Goal: Task Accomplishment & Management: Complete application form

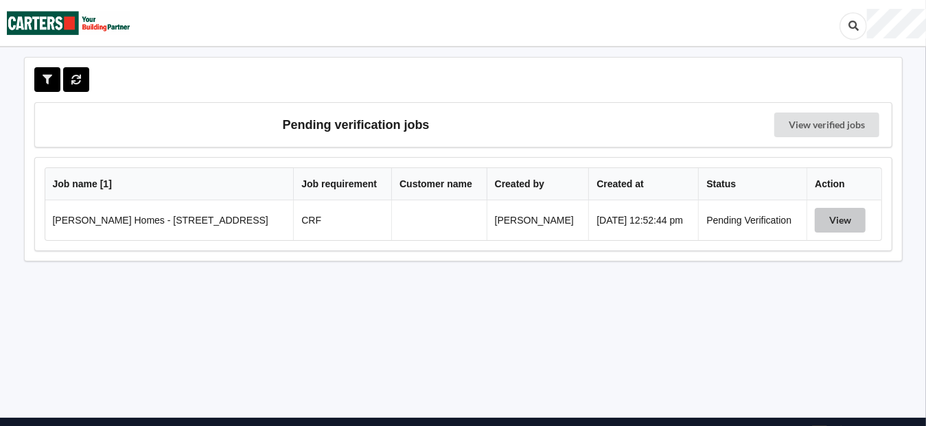
click at [839, 213] on button "View" at bounding box center [839, 220] width 51 height 25
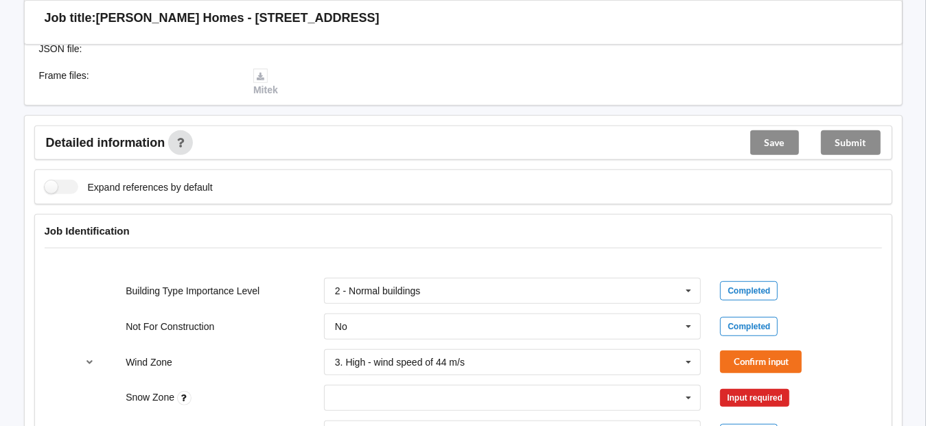
scroll to position [480, 0]
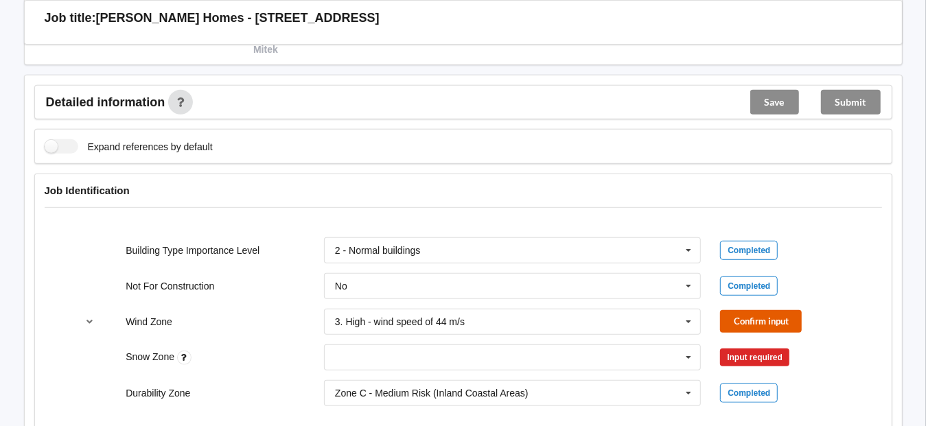
click at [771, 317] on button "Confirm input" at bounding box center [761, 321] width 82 height 23
click at [500, 345] on input "text" at bounding box center [513, 357] width 376 height 25
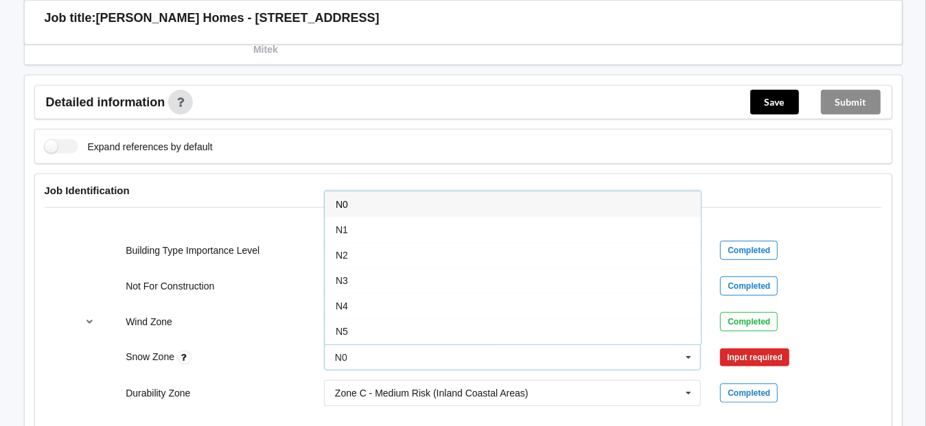
click at [342, 199] on span "N0" at bounding box center [342, 204] width 12 height 11
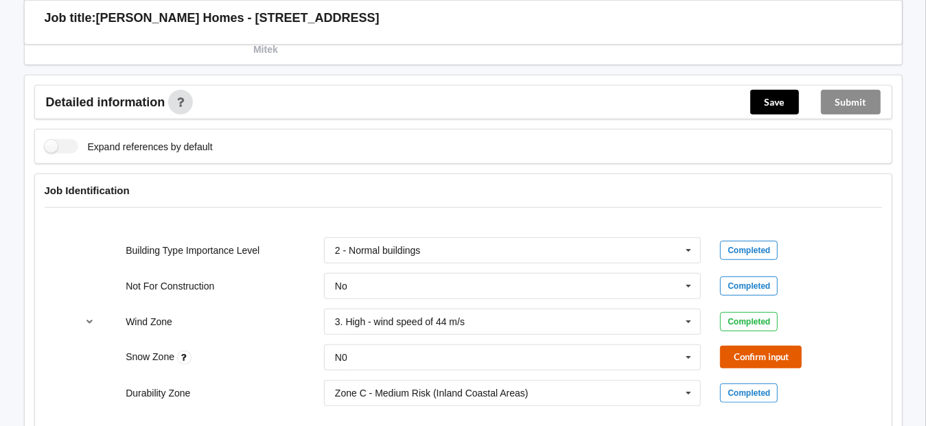
click at [767, 351] on button "Confirm input" at bounding box center [761, 357] width 82 height 23
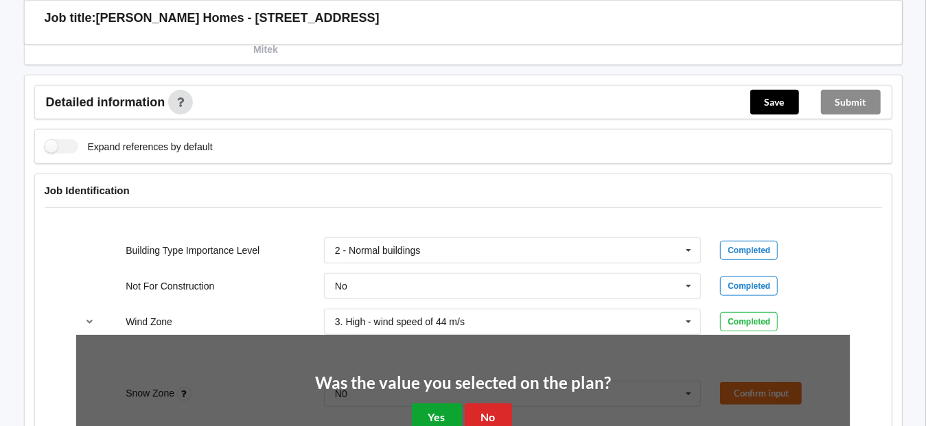
click at [440, 406] on button "Yes" at bounding box center [437, 417] width 50 height 28
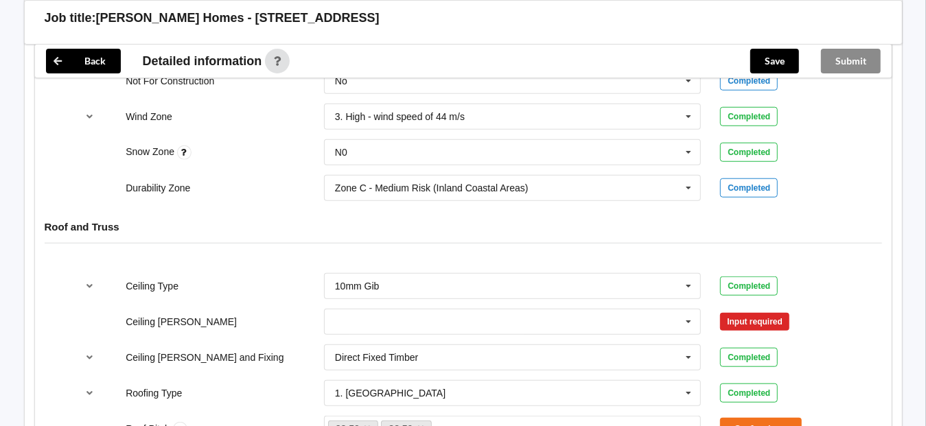
scroll to position [686, 0]
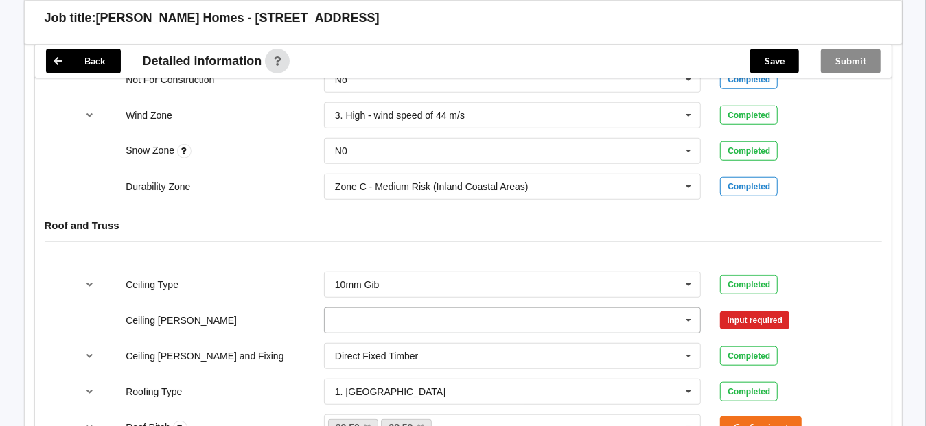
click at [379, 316] on input "text" at bounding box center [513, 320] width 376 height 25
click at [849, 223] on h4 "Roof and Truss" at bounding box center [463, 225] width 837 height 13
click at [771, 320] on button "Confirm input" at bounding box center [761, 320] width 82 height 23
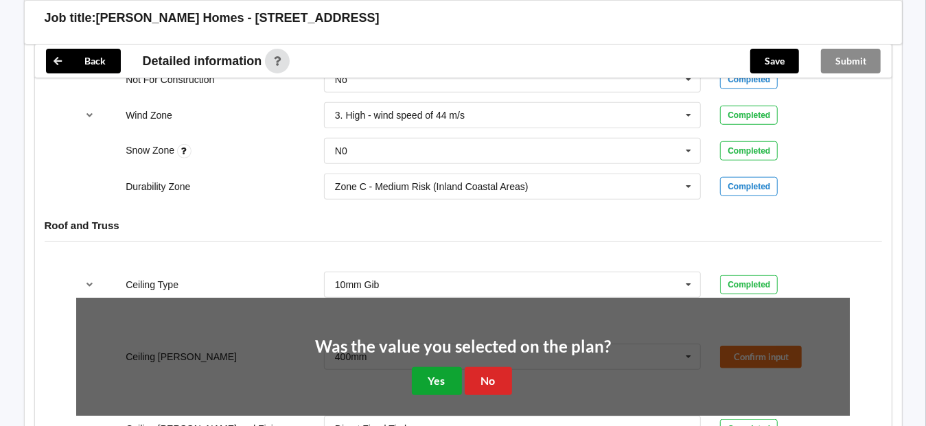
click at [439, 375] on button "Yes" at bounding box center [437, 381] width 50 height 28
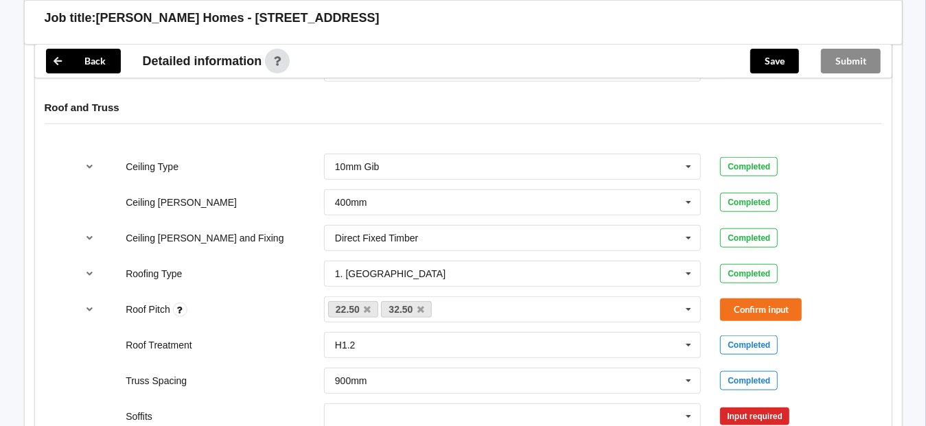
scroll to position [823, 0]
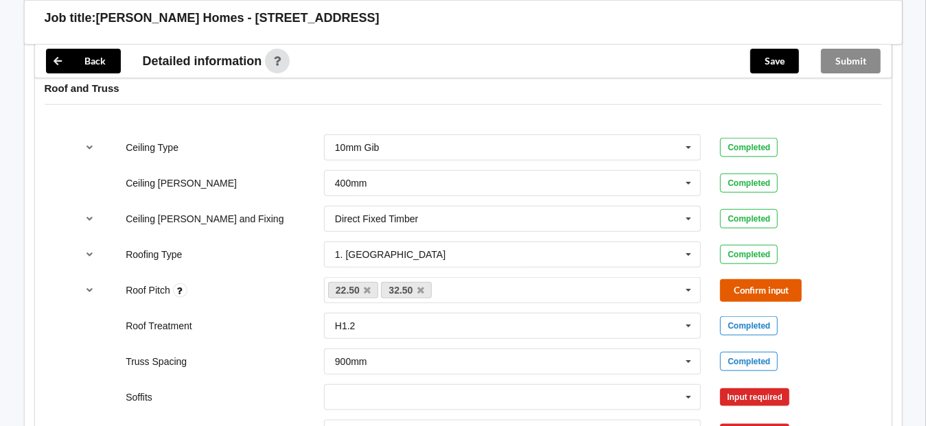
click at [738, 282] on button "Confirm input" at bounding box center [761, 290] width 82 height 23
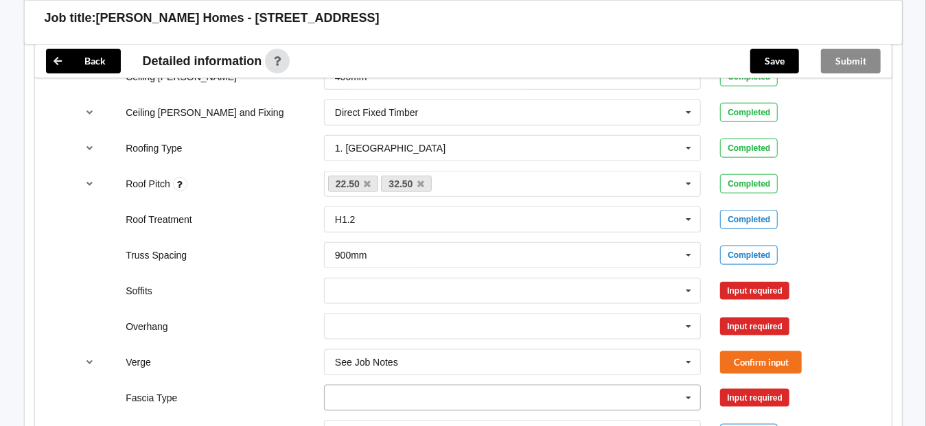
scroll to position [961, 0]
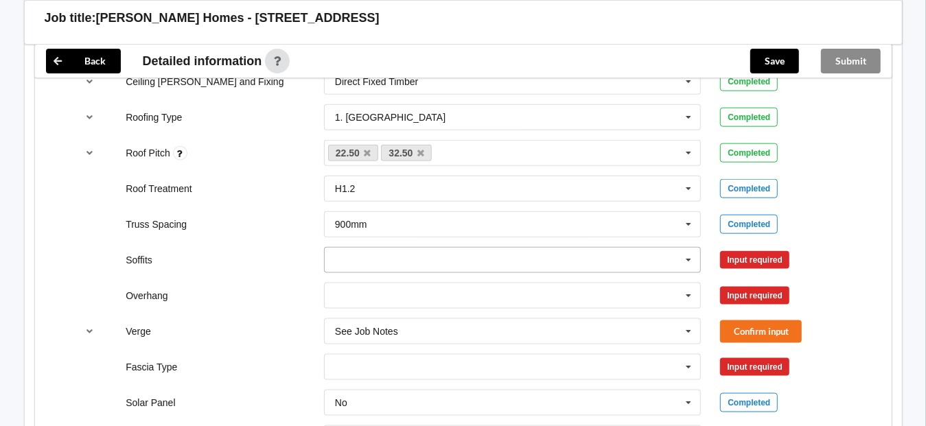
click at [685, 256] on icon at bounding box center [688, 260] width 21 height 25
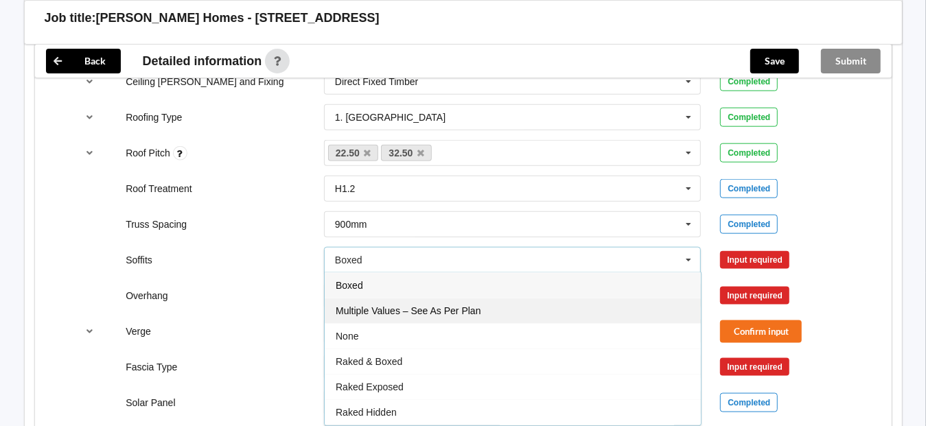
click at [552, 298] on div "Multiple Values – See As Per Plan" at bounding box center [513, 310] width 376 height 25
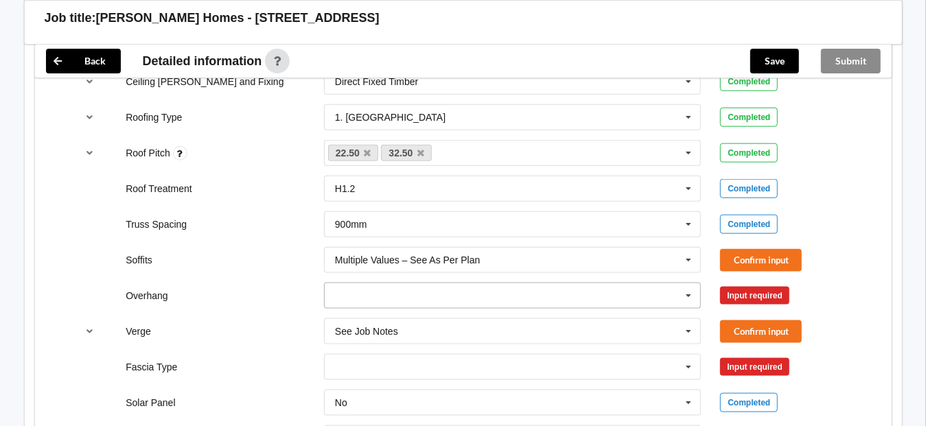
click at [692, 290] on icon at bounding box center [688, 295] width 21 height 25
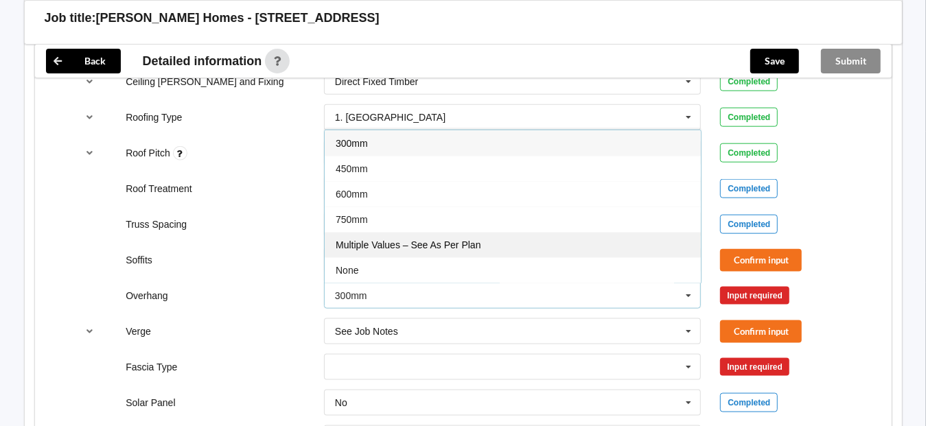
click at [539, 248] on div "Multiple Values – See As Per Plan" at bounding box center [513, 244] width 376 height 25
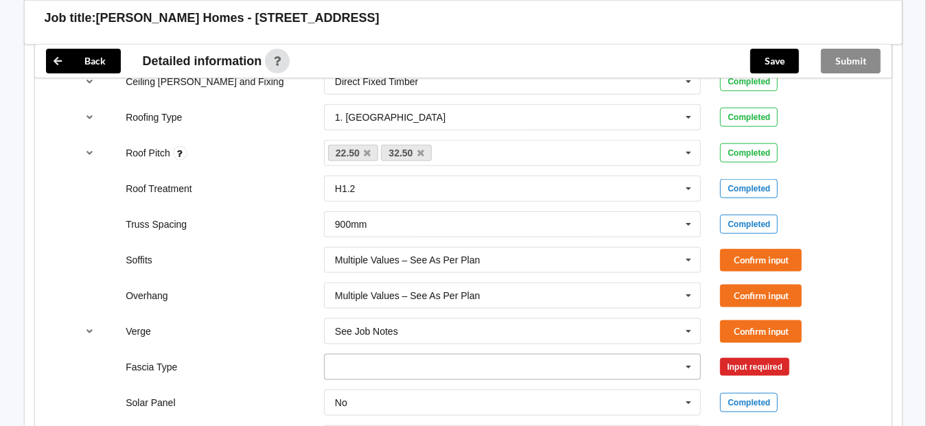
click at [683, 357] on icon at bounding box center [688, 367] width 21 height 25
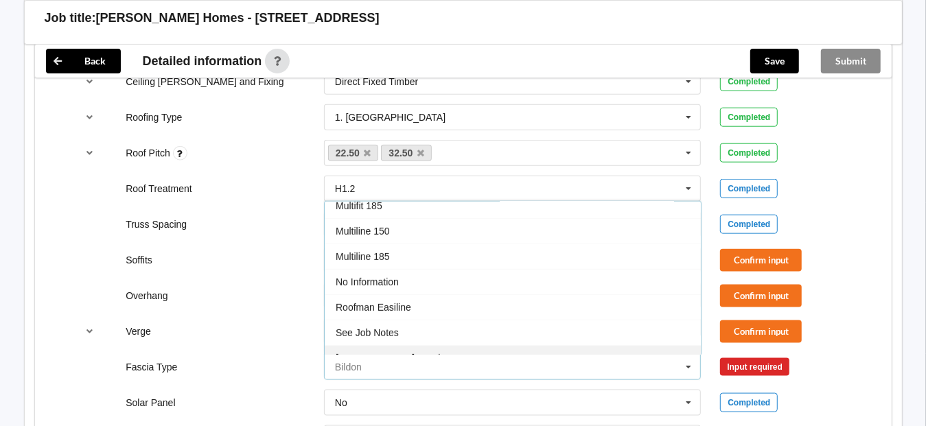
scroll to position [412, 0]
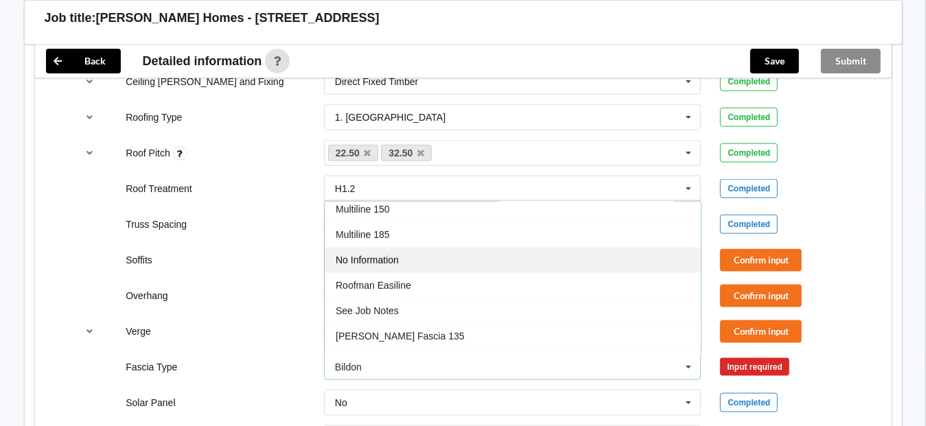
click at [387, 255] on span "No Information" at bounding box center [367, 260] width 63 height 11
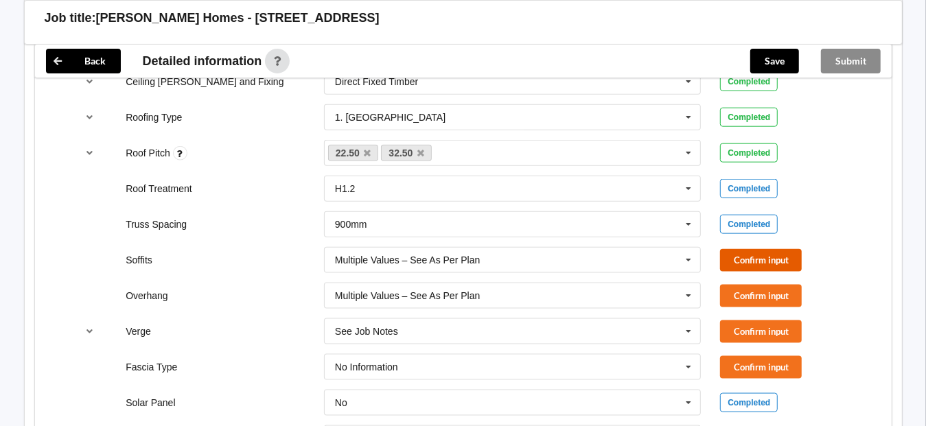
click at [764, 256] on button "Confirm input" at bounding box center [761, 260] width 82 height 23
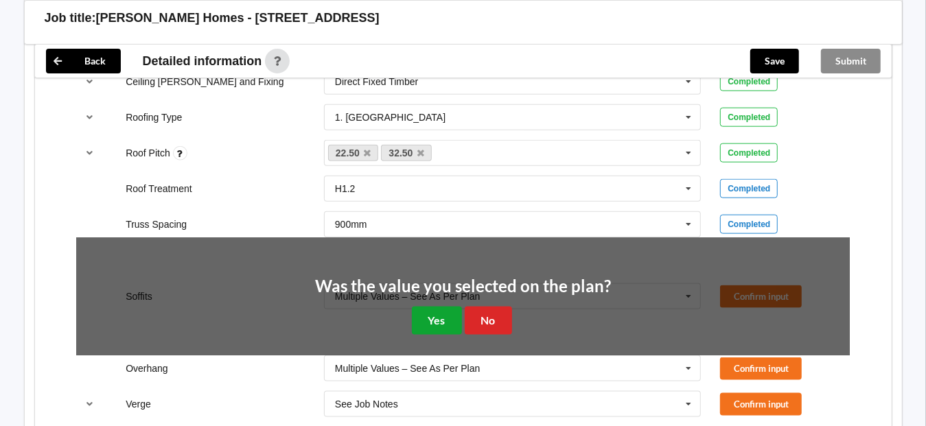
click at [434, 318] on button "Yes" at bounding box center [437, 321] width 50 height 28
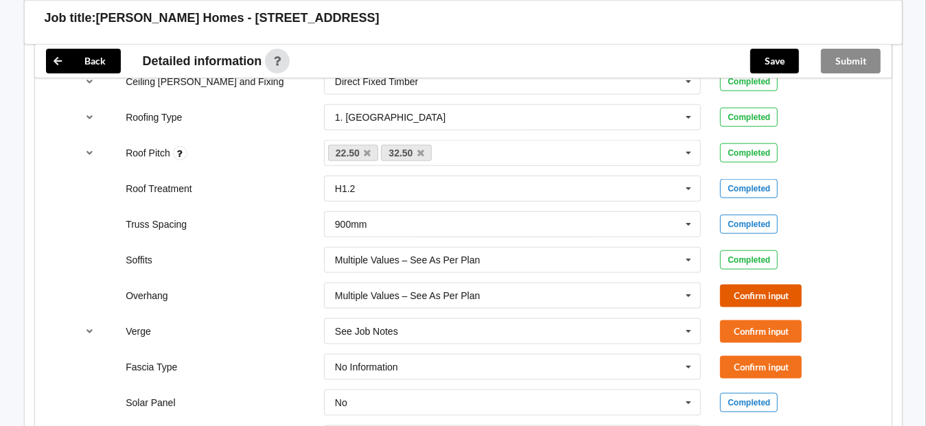
click at [758, 295] on button "Confirm input" at bounding box center [761, 296] width 82 height 23
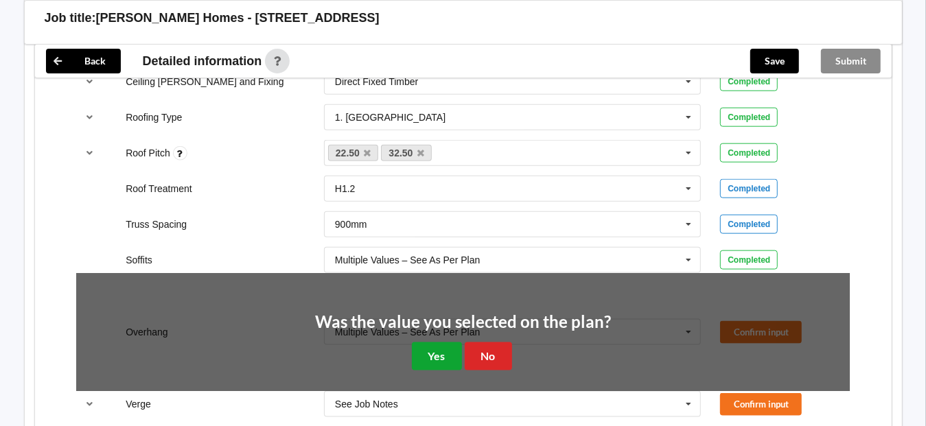
click at [446, 344] on button "Yes" at bounding box center [437, 356] width 50 height 28
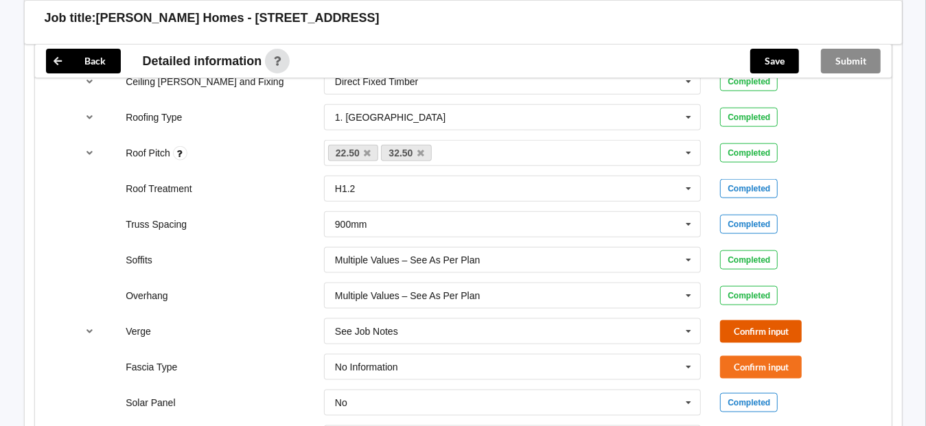
click at [788, 322] on button "Confirm input" at bounding box center [761, 331] width 82 height 23
click at [747, 362] on button "Confirm input" at bounding box center [761, 367] width 82 height 23
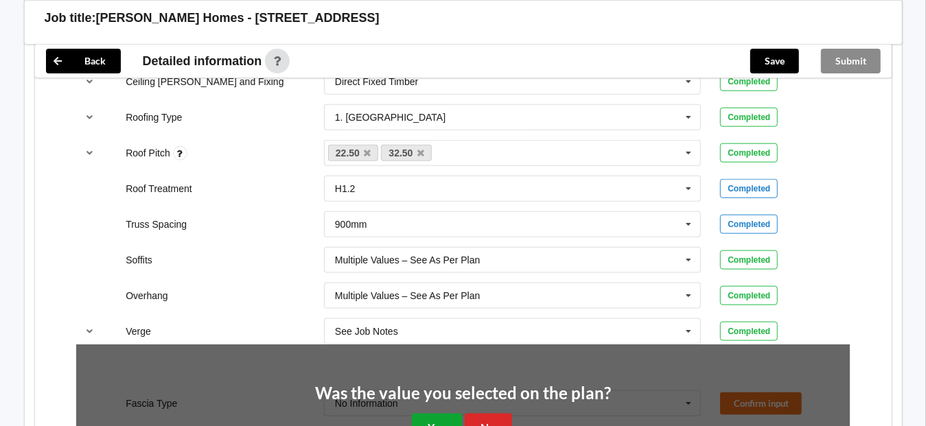
click at [445, 414] on button "Yes" at bounding box center [437, 428] width 50 height 28
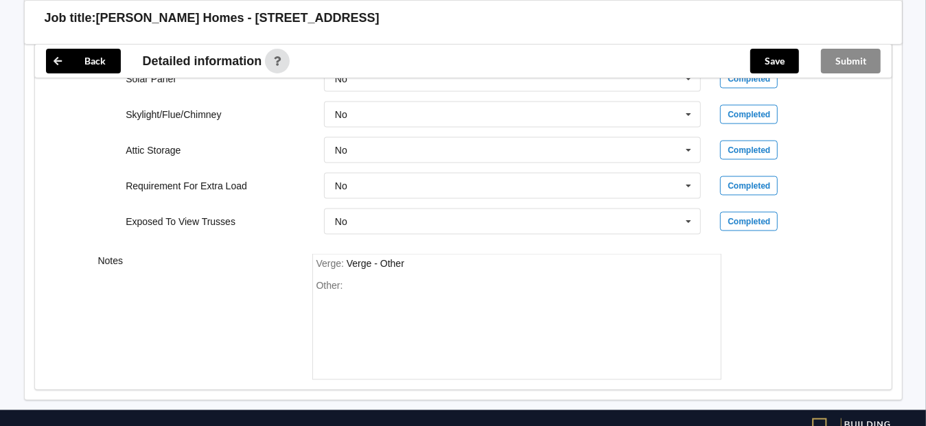
scroll to position [1332, 0]
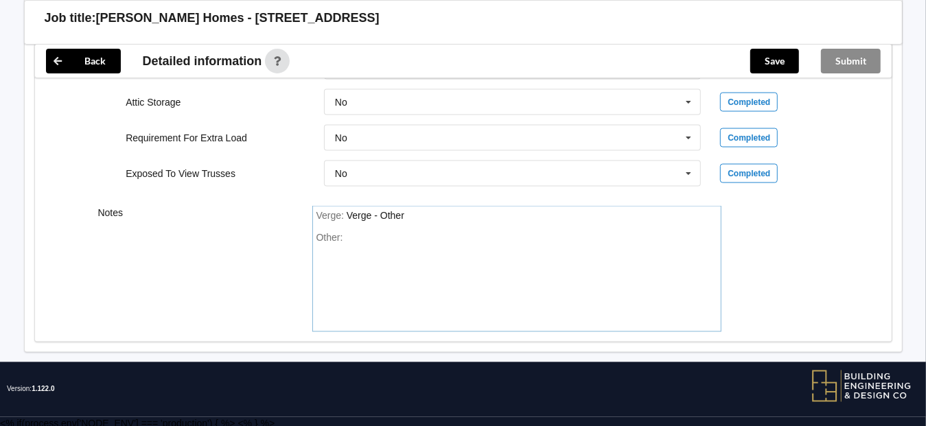
click at [430, 279] on div "Other:" at bounding box center [516, 280] width 401 height 96
click at [335, 290] on div "Other:" at bounding box center [516, 280] width 401 height 96
drag, startPoint x: 347, startPoint y: 250, endPoint x: 322, endPoint y: 255, distance: 25.8
click at [322, 255] on div "Other:" at bounding box center [516, 280] width 401 height 96
click at [322, 254] on div "Other:" at bounding box center [516, 280] width 401 height 96
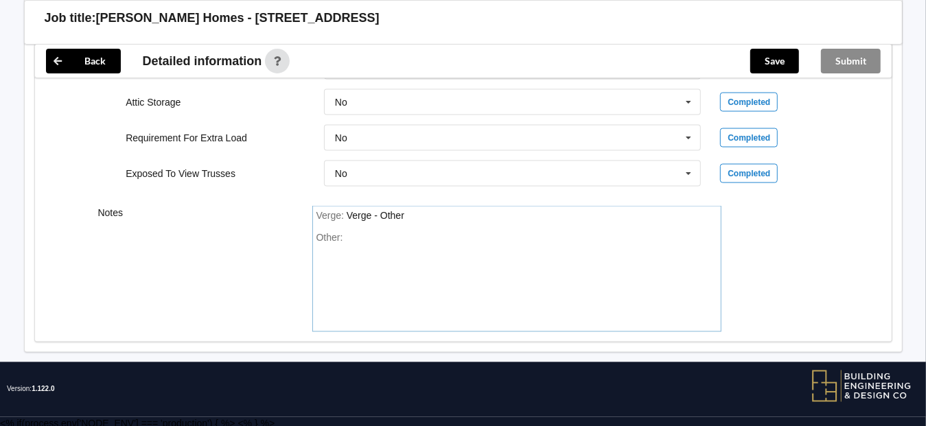
click at [349, 235] on div "Other:" at bounding box center [516, 280] width 401 height 96
click at [347, 233] on div "Other:" at bounding box center [516, 280] width 401 height 96
drag, startPoint x: 345, startPoint y: 232, endPoint x: 399, endPoint y: 265, distance: 62.8
click at [399, 265] on div "Other:" at bounding box center [516, 280] width 401 height 96
click at [416, 210] on div "Verge : Verge - Other" at bounding box center [516, 216] width 401 height 12
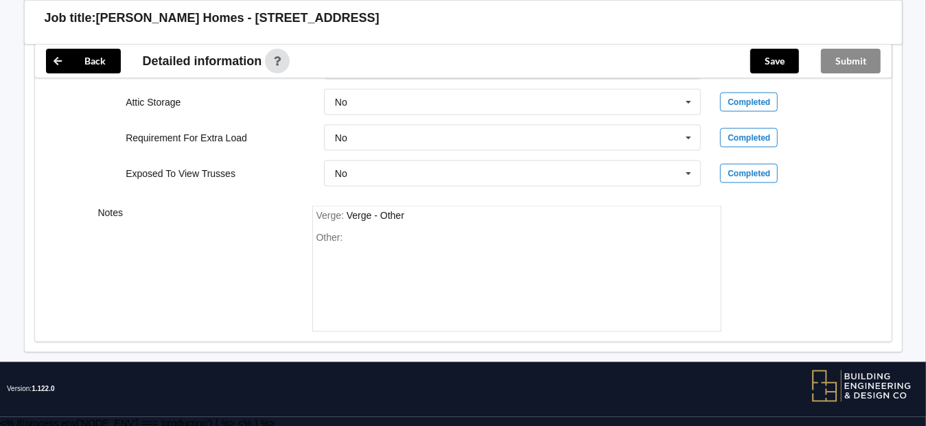
click at [414, 210] on div "Verge : Verge - Other" at bounding box center [516, 216] width 401 height 12
click at [415, 210] on div "Verge : Verge - Other" at bounding box center [516, 216] width 401 height 12
click at [419, 220] on div "Verge : Verge - Other Other:" at bounding box center [516, 269] width 409 height 126
click at [415, 220] on div "Verge : Verge - Other Other:" at bounding box center [516, 269] width 409 height 126
drag, startPoint x: 416, startPoint y: 220, endPoint x: 388, endPoint y: 226, distance: 28.1
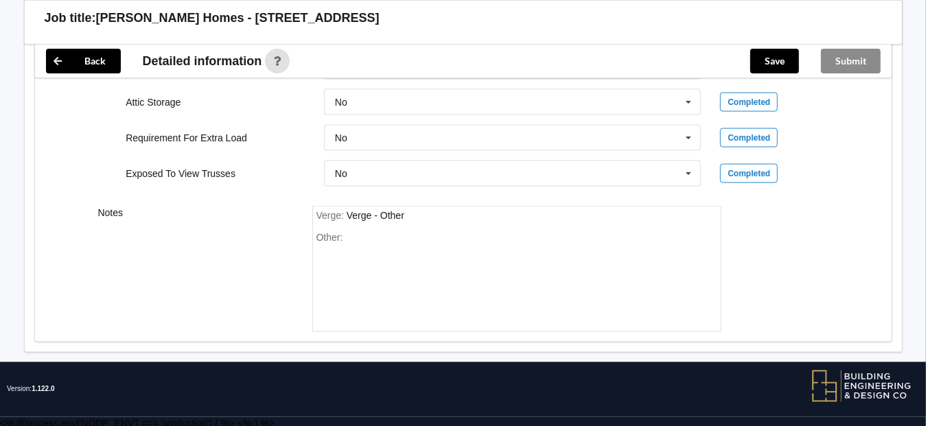
click at [388, 226] on div "Verge : Verge - Other Other:" at bounding box center [516, 269] width 409 height 126
click at [773, 62] on button "Save" at bounding box center [774, 61] width 49 height 25
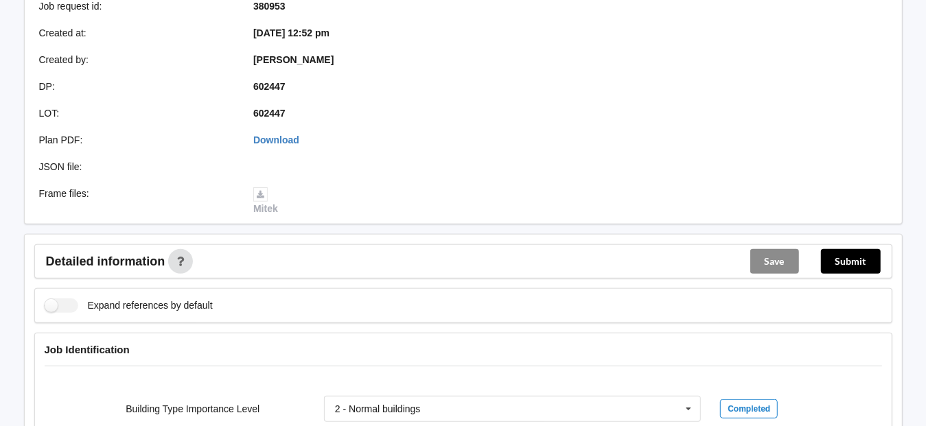
scroll to position [274, 0]
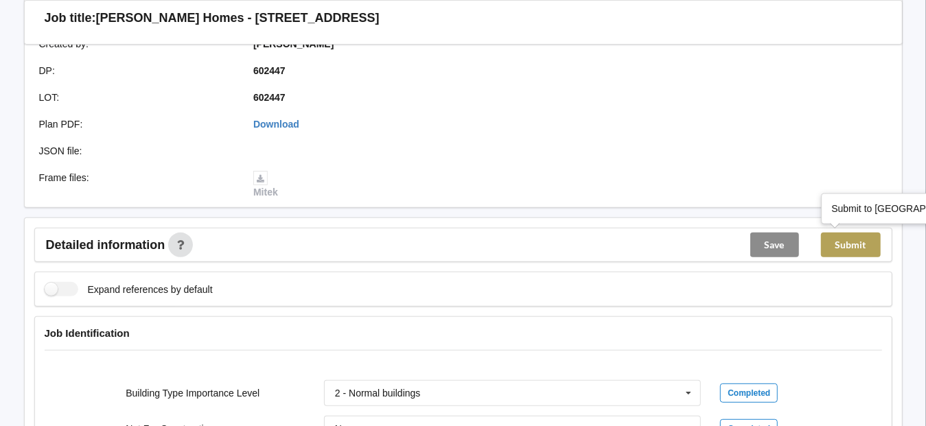
click at [860, 247] on button "Submit" at bounding box center [851, 245] width 60 height 25
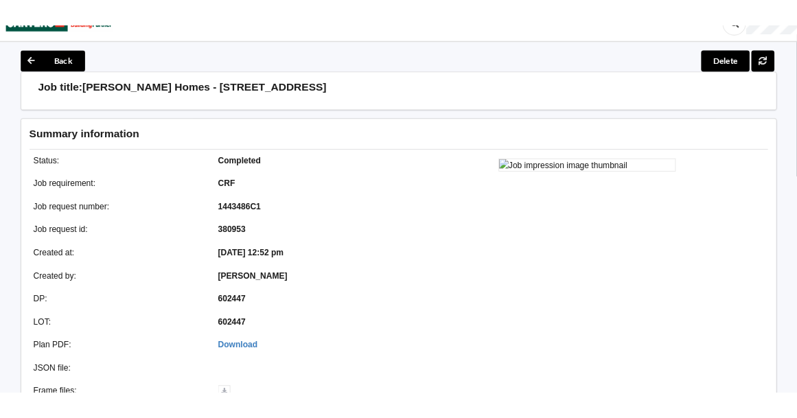
scroll to position [0, 0]
